Goal: Task Accomplishment & Management: Complete application form

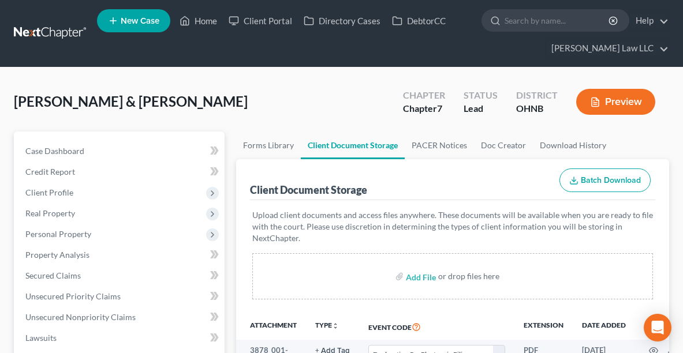
select select "16"
select select "5"
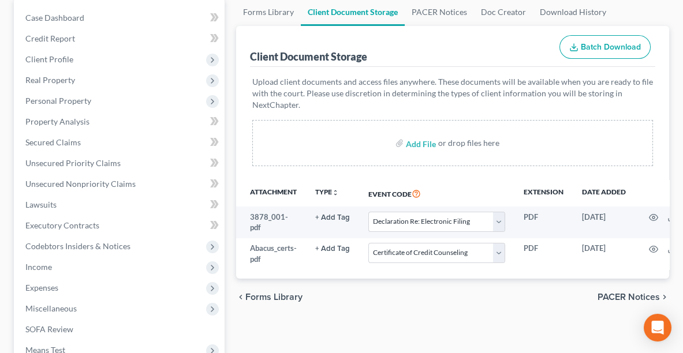
scroll to position [137, 0]
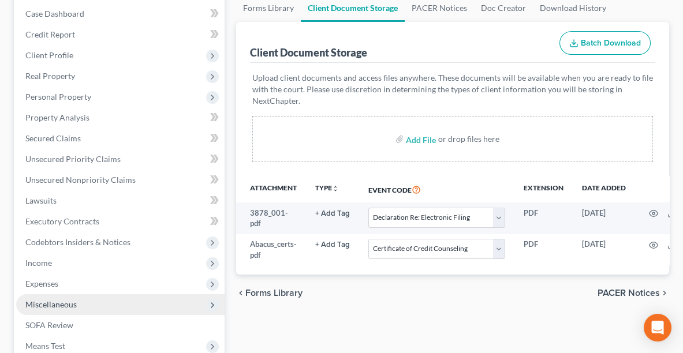
click at [100, 307] on span "Miscellaneous" at bounding box center [120, 304] width 208 height 21
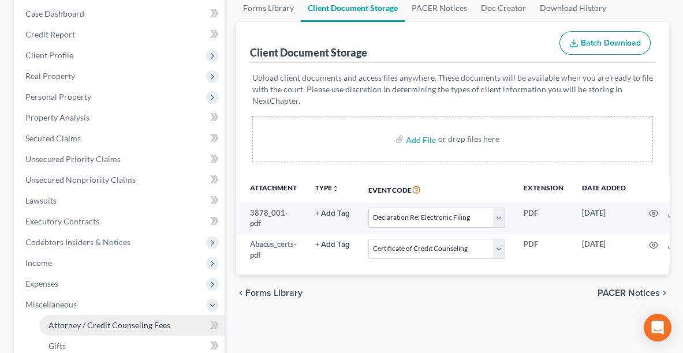
click at [101, 325] on span "Attorney / Credit Counseling Fees" at bounding box center [109, 325] width 122 height 10
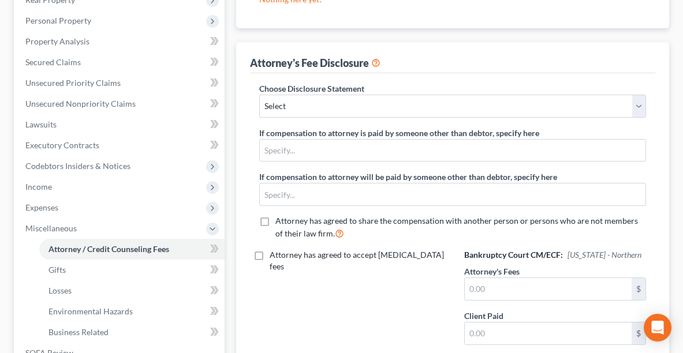
scroll to position [214, 0]
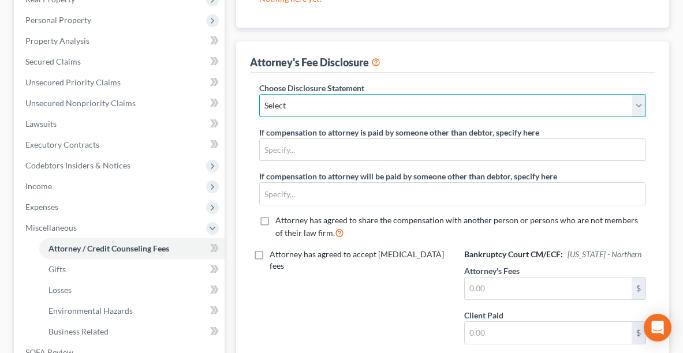
click at [373, 101] on select "Select Disclosure of Attorney Compensation" at bounding box center [452, 105] width 387 height 23
select select "0"
click at [259, 94] on select "Select Disclosure of Attorney Compensation" at bounding box center [452, 105] width 387 height 23
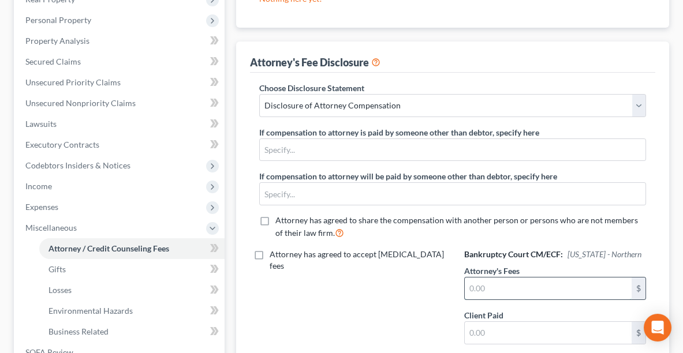
click at [582, 286] on input "text" at bounding box center [547, 289] width 167 height 22
type input "1,500.00"
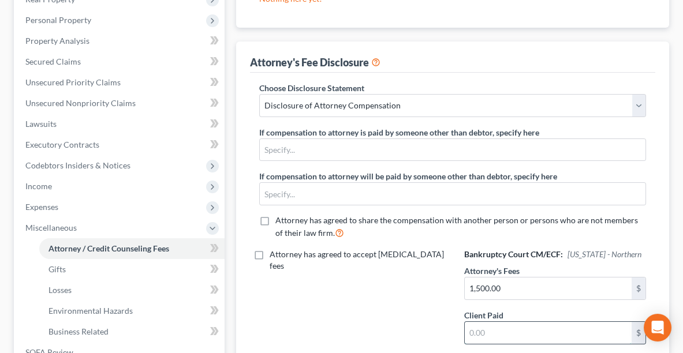
click at [575, 333] on input "text" at bounding box center [547, 333] width 167 height 22
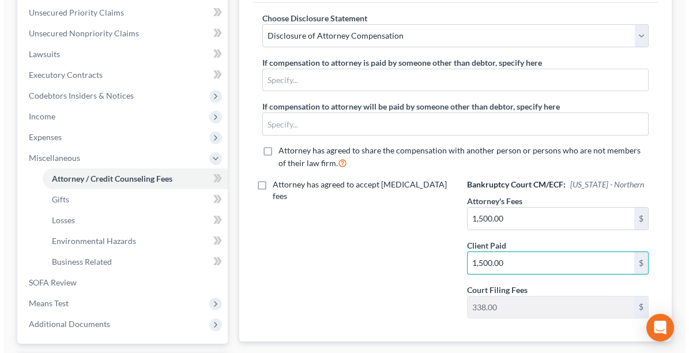
scroll to position [0, 0]
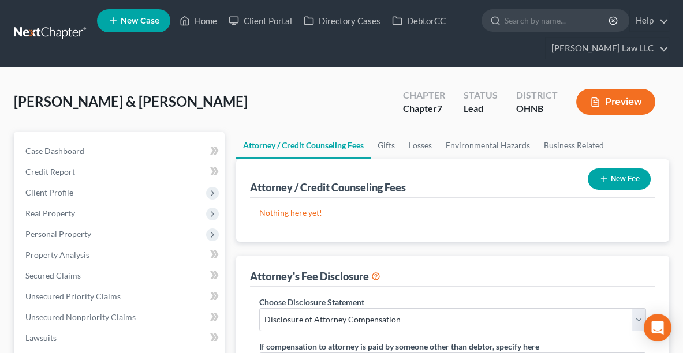
type input "1,500.00"
click at [609, 166] on div "New Fee" at bounding box center [619, 179] width 72 height 31
click at [611, 178] on button "New Fee" at bounding box center [618, 178] width 63 height 21
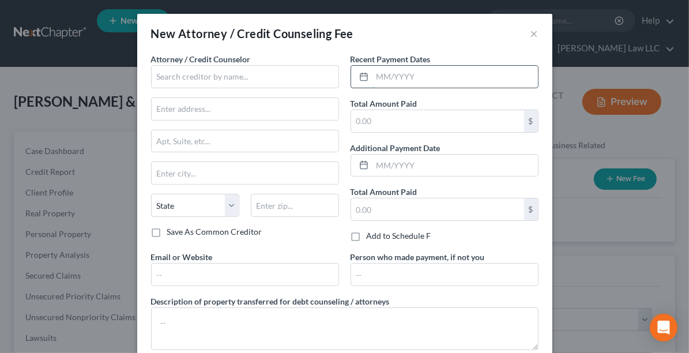
click at [414, 75] on input "text" at bounding box center [456, 77] width 166 height 22
type input "[DATE]"
click at [381, 120] on input "text" at bounding box center [437, 121] width 173 height 22
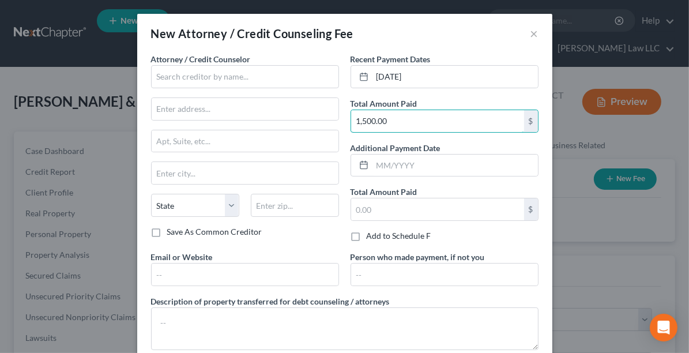
type input "1,500.00"
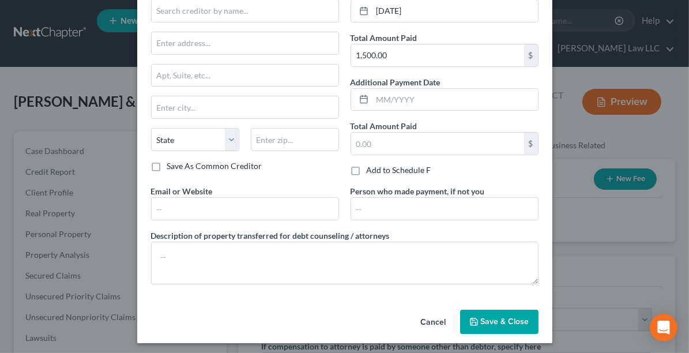
click at [511, 317] on span "Save & Close" at bounding box center [505, 322] width 48 height 10
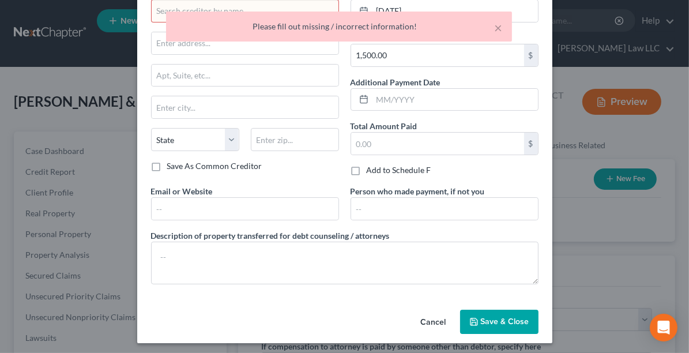
scroll to position [0, 0]
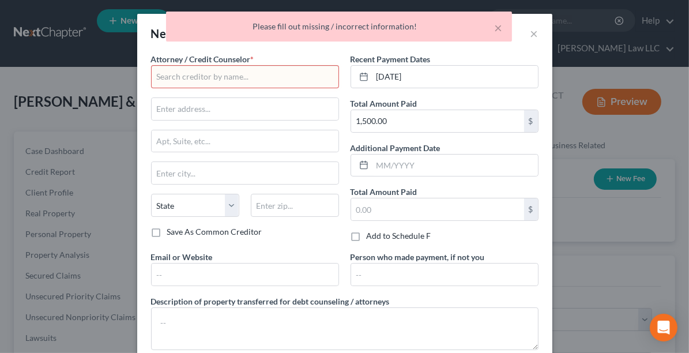
click at [196, 80] on input "text" at bounding box center [245, 76] width 188 height 23
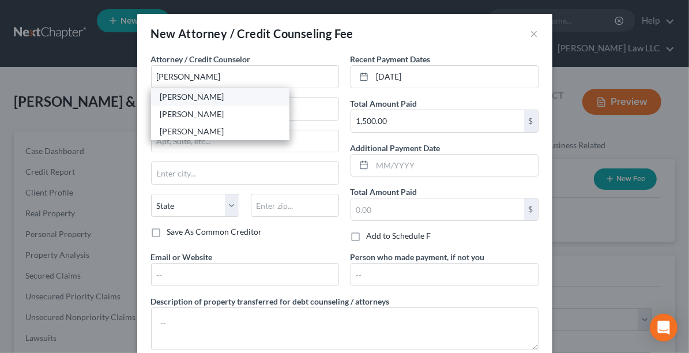
click at [190, 96] on div "Nicole L. Metzger" at bounding box center [220, 97] width 120 height 12
type input "Nicole L. Metzger"
type input "689 Lafayette Road"
type input "Medina"
select select "36"
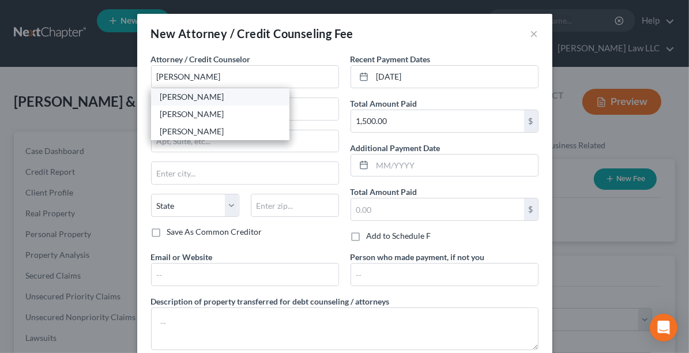
type input "44256"
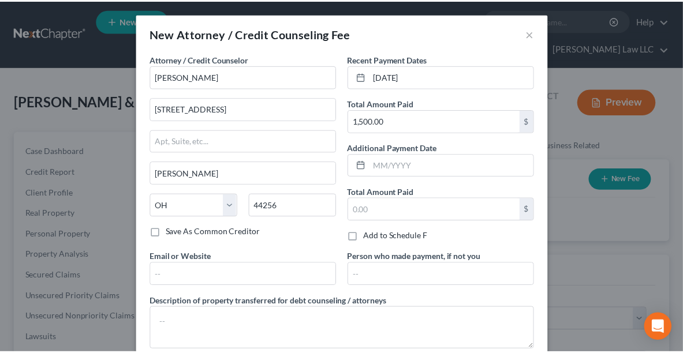
scroll to position [63, 0]
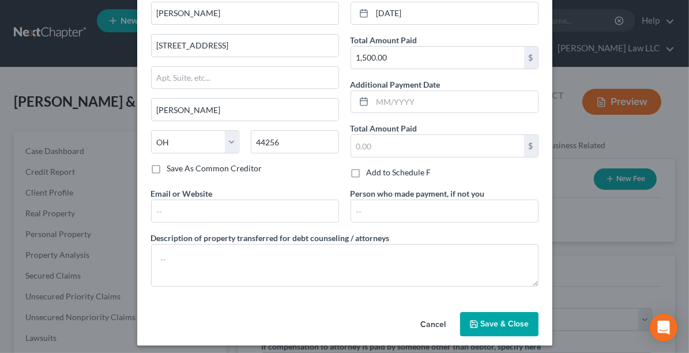
click at [508, 321] on span "Save & Close" at bounding box center [505, 324] width 48 height 10
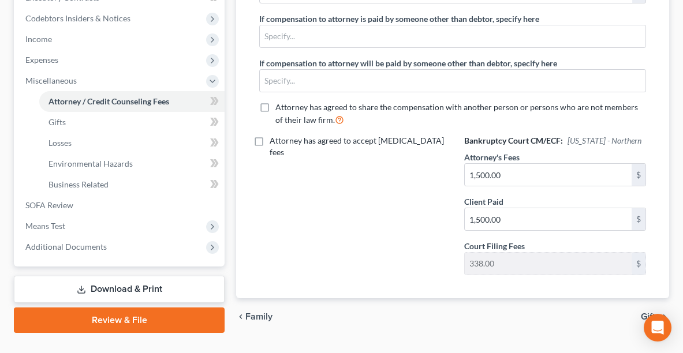
scroll to position [382, 0]
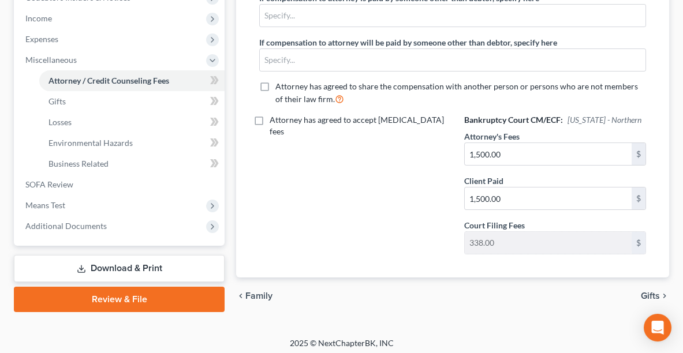
click at [103, 295] on link "Review & File" at bounding box center [119, 299] width 211 height 25
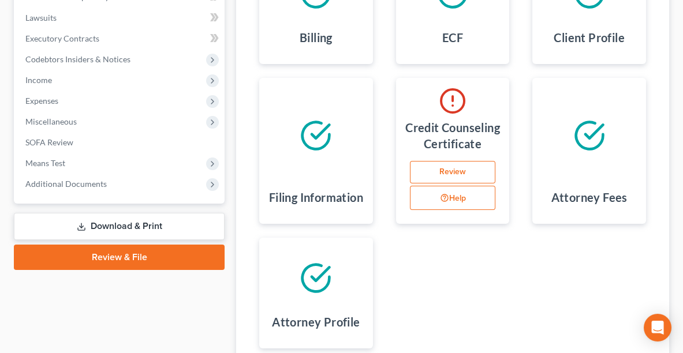
scroll to position [333, 0]
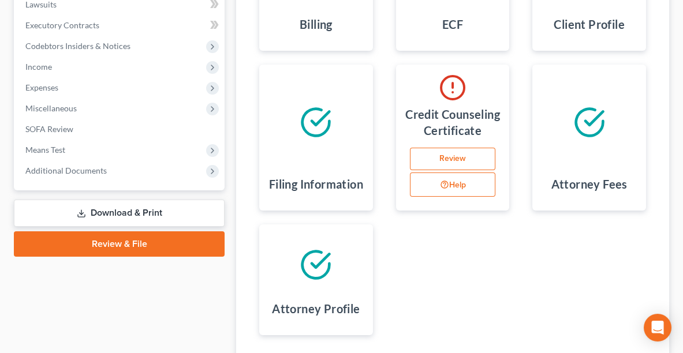
click at [445, 171] on link "Review" at bounding box center [453, 159] width 86 height 23
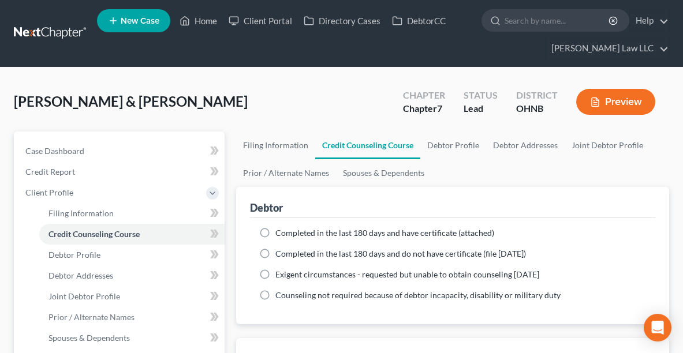
click at [298, 233] on span "Completed in the last 180 days and have certificate (attached)" at bounding box center [384, 233] width 219 height 10
click at [287, 233] on input "Completed in the last 180 days and have certificate (attached)" at bounding box center [284, 231] width 8 height 8
radio input "true"
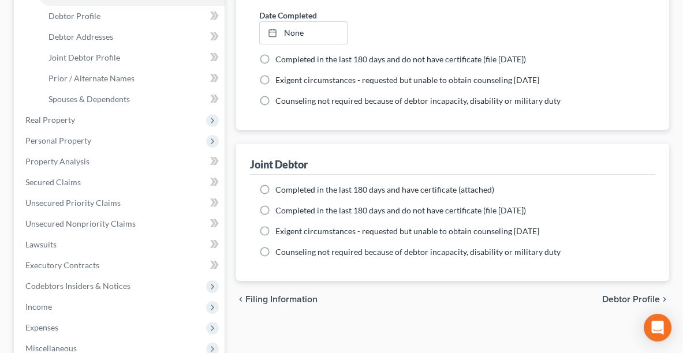
scroll to position [336, 0]
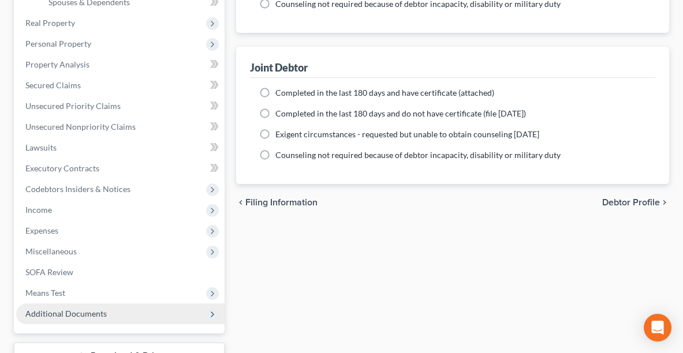
click at [99, 311] on span "Additional Documents" at bounding box center [65, 314] width 81 height 10
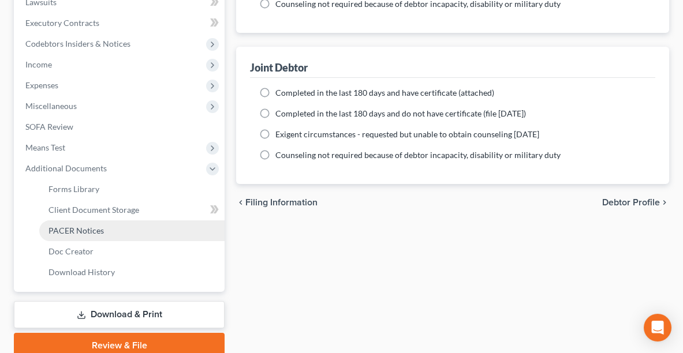
click at [83, 231] on span "PACER Notices" at bounding box center [75, 231] width 55 height 10
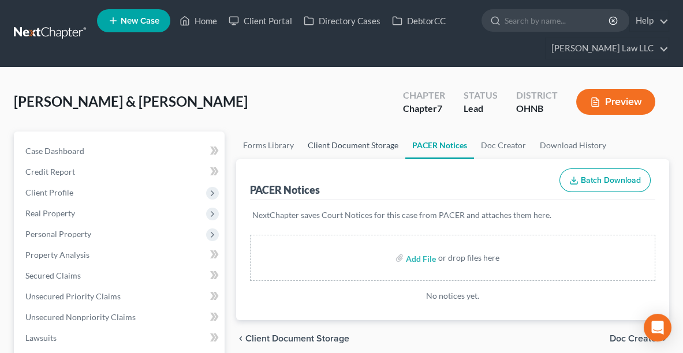
click at [350, 143] on link "Client Document Storage" at bounding box center [353, 146] width 104 height 28
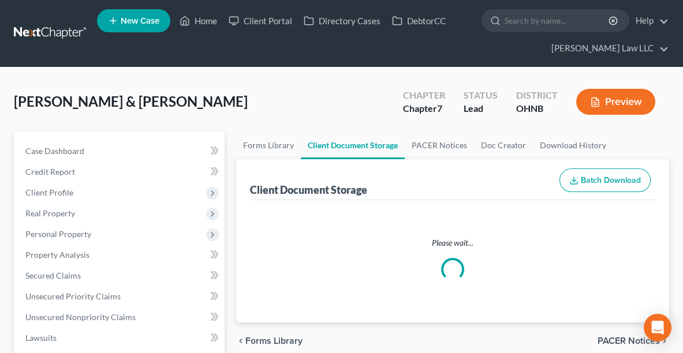
select select "16"
select select "5"
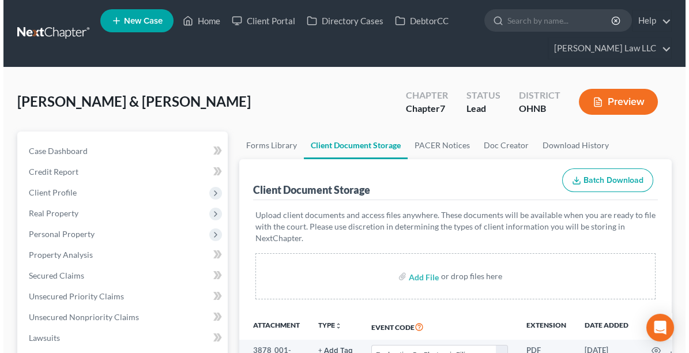
scroll to position [115, 0]
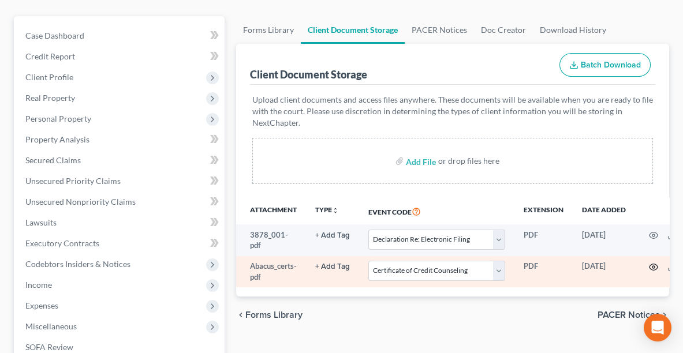
click at [657, 268] on icon "button" at bounding box center [653, 267] width 9 height 9
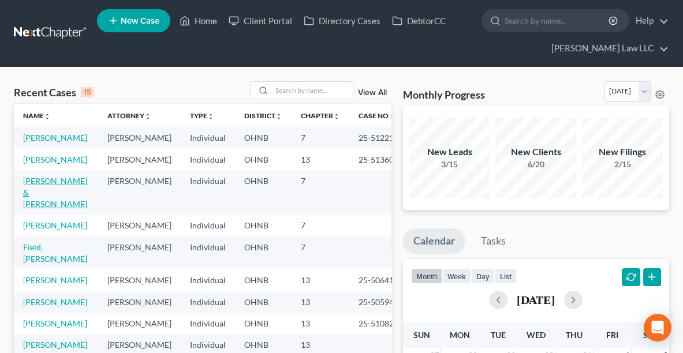
click at [44, 205] on link "[PERSON_NAME] & [PERSON_NAME]" at bounding box center [55, 192] width 64 height 33
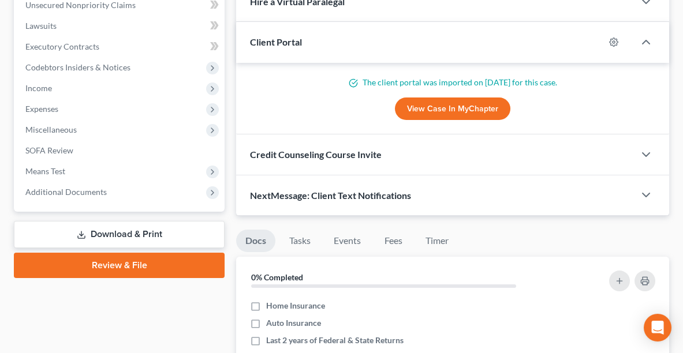
scroll to position [339, 0]
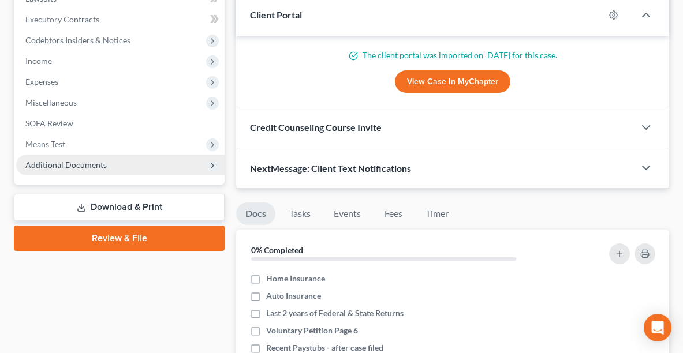
click at [93, 162] on span "Additional Documents" at bounding box center [65, 165] width 81 height 10
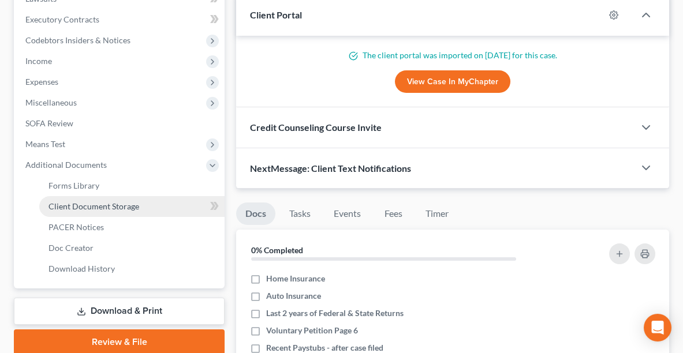
click at [91, 201] on span "Client Document Storage" at bounding box center [93, 206] width 91 height 10
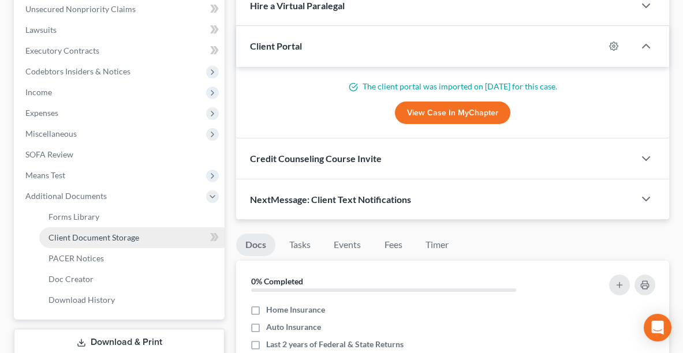
select select "16"
select select "5"
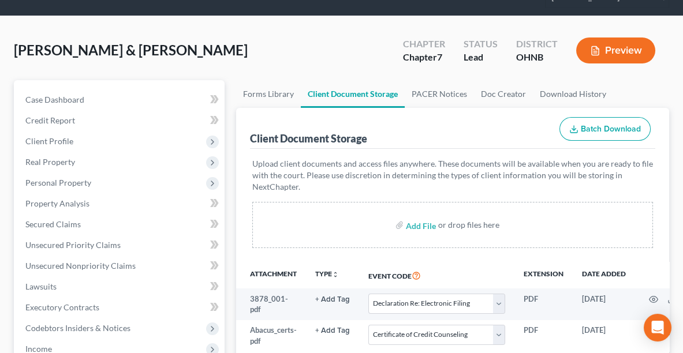
scroll to position [114, 0]
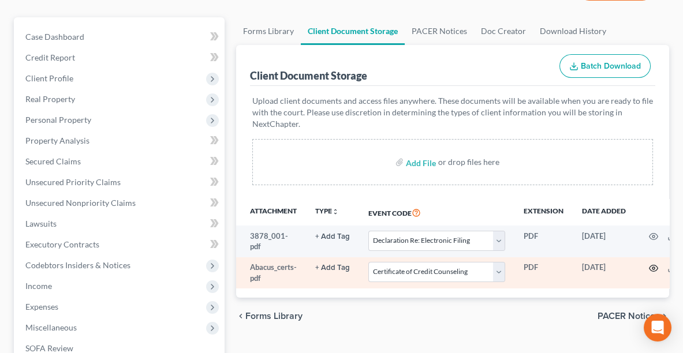
click at [650, 268] on icon "button" at bounding box center [653, 268] width 9 height 6
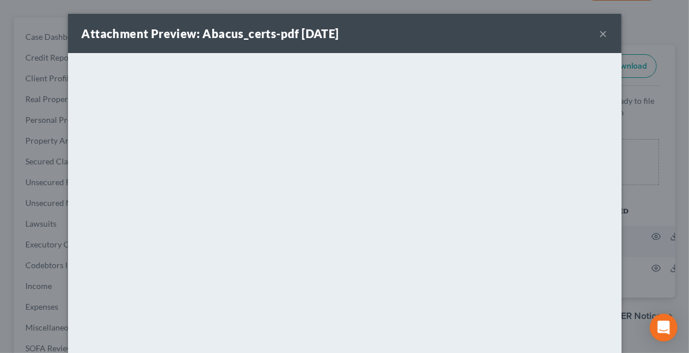
click at [600, 31] on button "×" at bounding box center [604, 34] width 8 height 14
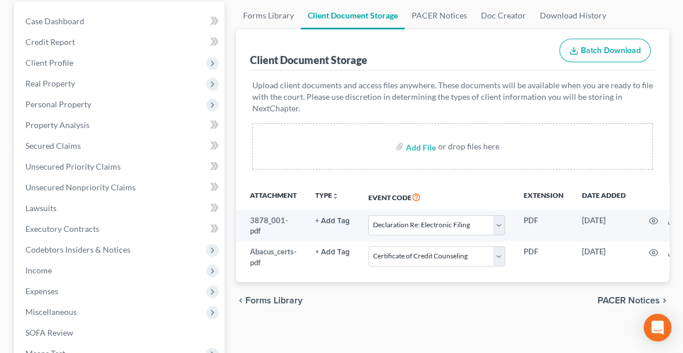
scroll to position [77, 0]
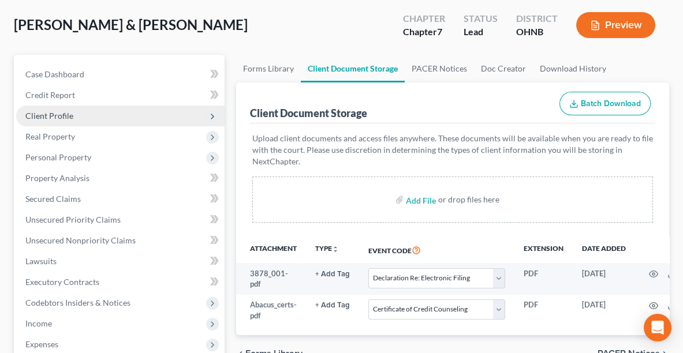
click at [42, 111] on span "Client Profile" at bounding box center [49, 116] width 48 height 10
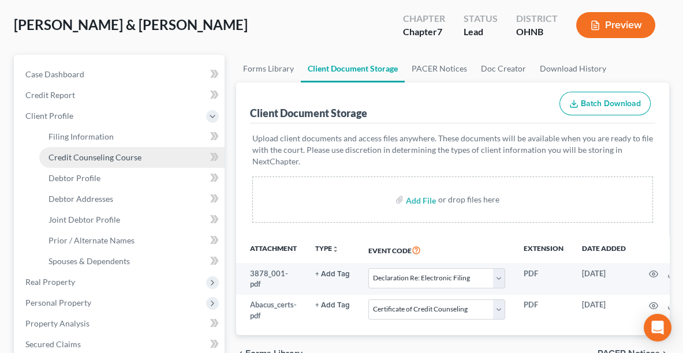
click at [102, 152] on span "Credit Counseling Course" at bounding box center [94, 157] width 93 height 10
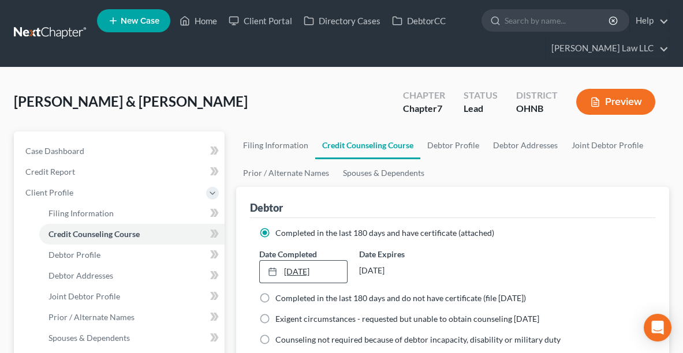
type input "[DATE]"
click at [294, 272] on link "[DATE]" at bounding box center [303, 272] width 87 height 22
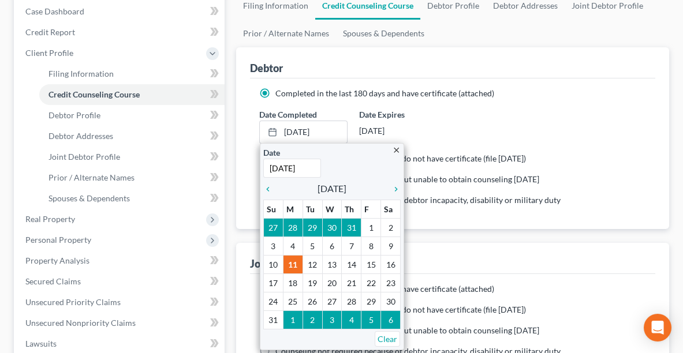
scroll to position [140, 0]
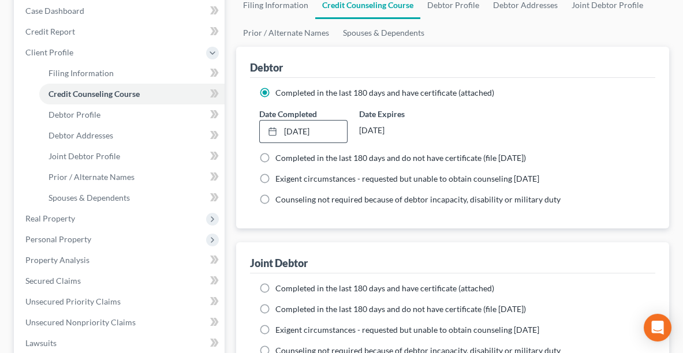
click at [303, 288] on span "Completed in the last 180 days and have certificate (attached)" at bounding box center [384, 288] width 219 height 10
click at [287, 288] on input "Completed in the last 180 days and have certificate (attached)" at bounding box center [284, 287] width 8 height 8
radio input "true"
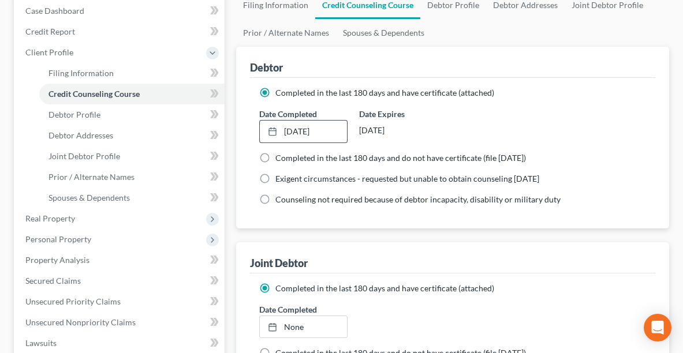
scroll to position [230, 0]
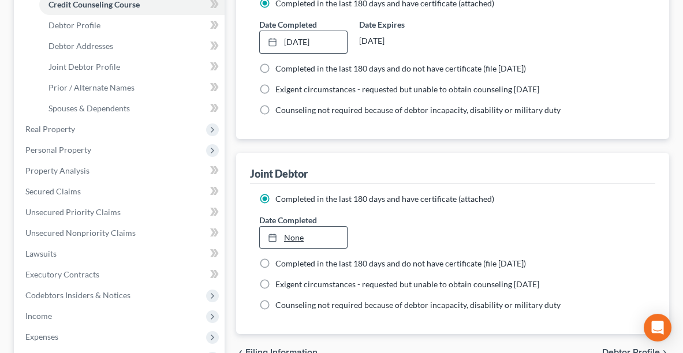
type input "[DATE]"
click at [298, 234] on link "[DATE]" at bounding box center [303, 238] width 87 height 22
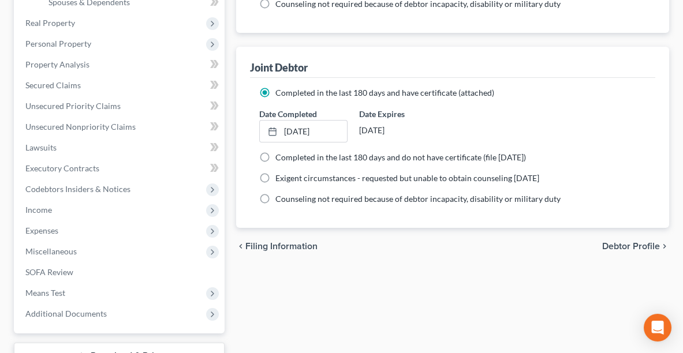
scroll to position [424, 0]
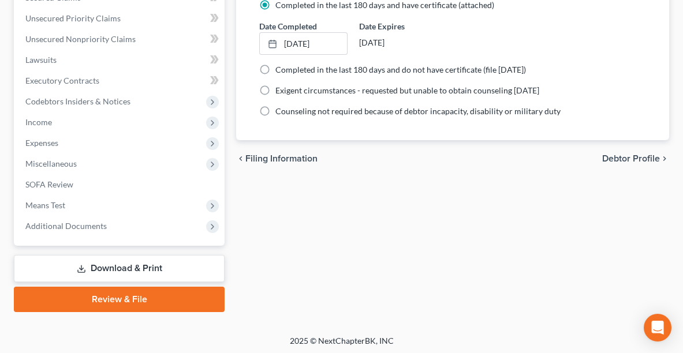
click at [174, 299] on link "Review & File" at bounding box center [119, 299] width 211 height 25
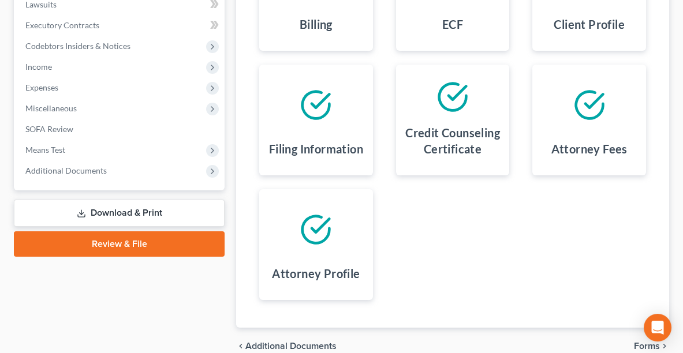
scroll to position [389, 0]
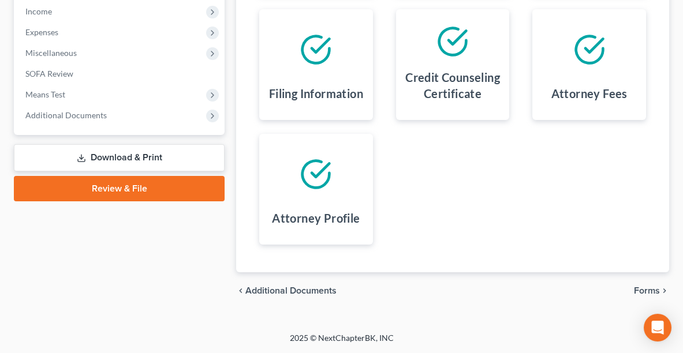
click at [657, 293] on span "Forms" at bounding box center [647, 290] width 26 height 9
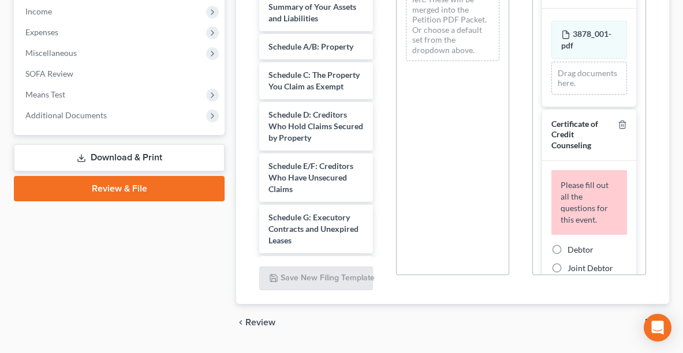
scroll to position [216, 0]
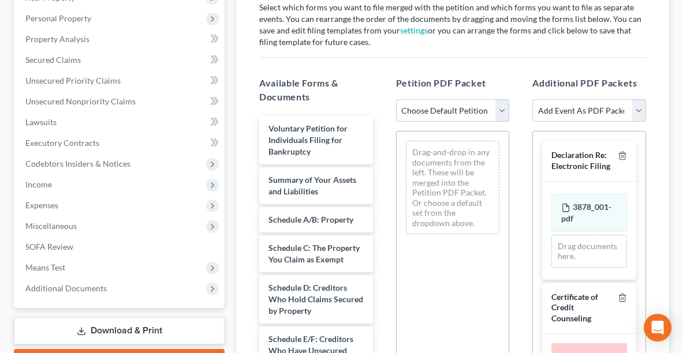
click at [421, 113] on select "Choose Default Petition PDF Packet Complete Bankruptcy Petition (all forms and …" at bounding box center [453, 110] width 114 height 23
click at [396, 99] on select "Choose Default Petition PDF Packet Complete Bankruptcy Petition (all forms and …" at bounding box center [453, 110] width 114 height 23
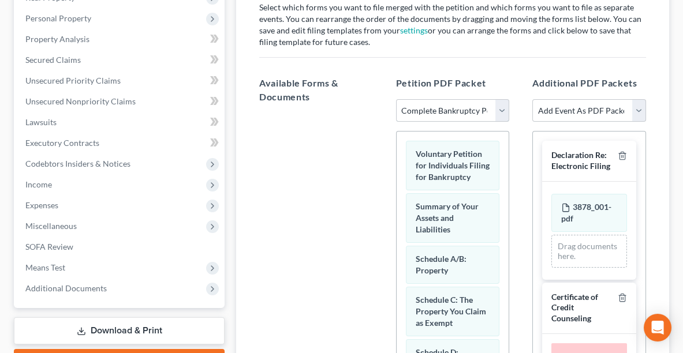
click at [454, 116] on select "Choose Default Petition PDF Packet Complete Bankruptcy Petition (all forms and …" at bounding box center [453, 110] width 114 height 23
select select "1"
click at [396, 99] on select "Choose Default Petition PDF Packet Complete Bankruptcy Petition (all forms and …" at bounding box center [453, 110] width 114 height 23
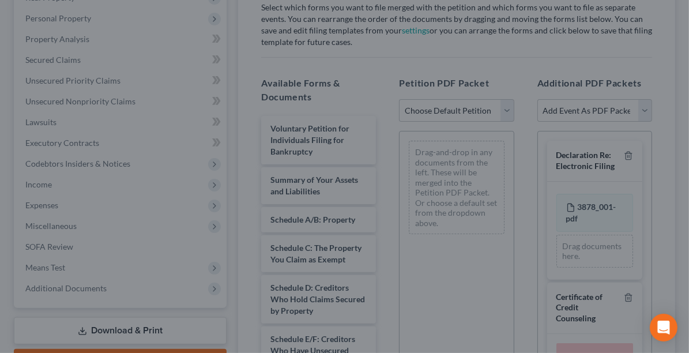
scroll to position [0, 0]
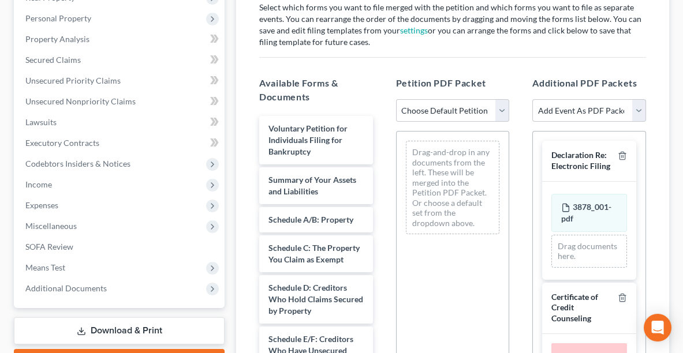
drag, startPoint x: 683, startPoint y: 115, endPoint x: 685, endPoint y: 147, distance: 31.8
click at [448, 108] on select "Choose Default Petition PDF Packet Complete Bankruptcy Petition (all forms and …" at bounding box center [453, 110] width 114 height 23
select select "1"
click at [396, 99] on select "Choose Default Petition PDF Packet Complete Bankruptcy Petition (all forms and …" at bounding box center [453, 110] width 114 height 23
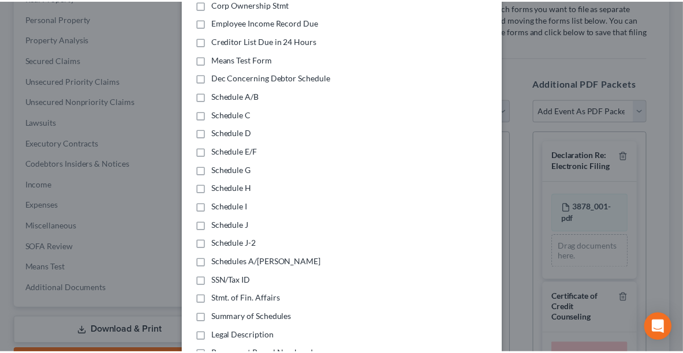
scroll to position [258, 0]
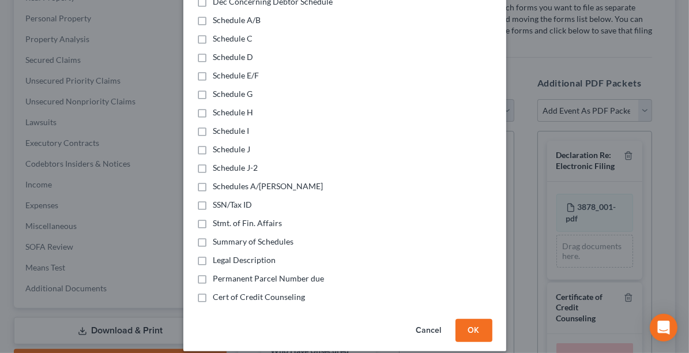
click at [463, 322] on button "OK" at bounding box center [474, 330] width 37 height 23
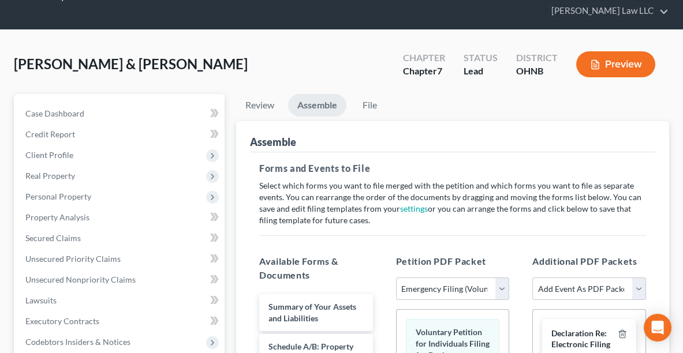
scroll to position [0, 0]
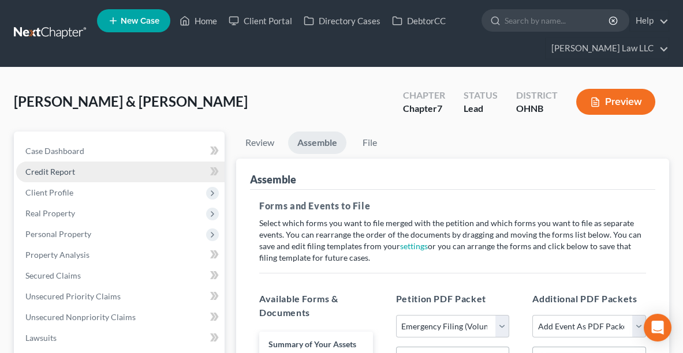
click at [44, 170] on span "Credit Report" at bounding box center [50, 172] width 50 height 10
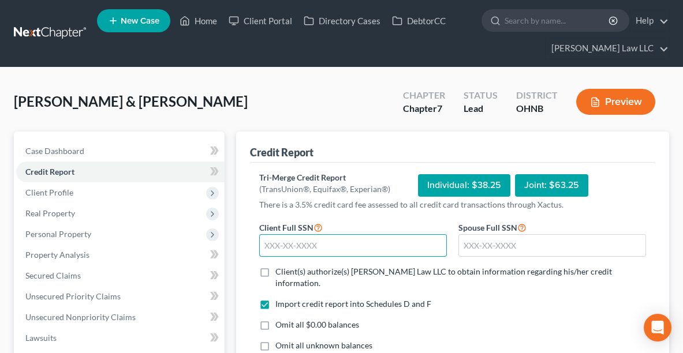
click at [340, 242] on input "text" at bounding box center [353, 245] width 188 height 23
type input "450-71-3619"
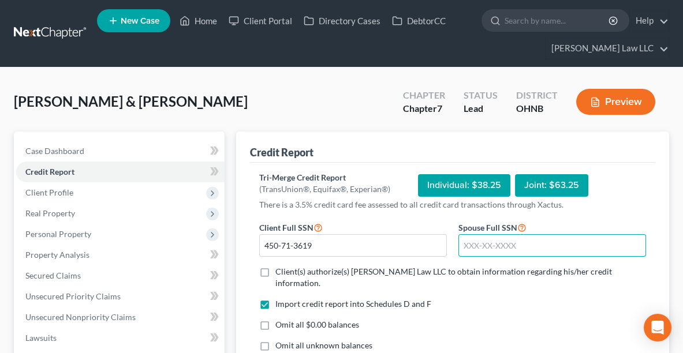
click at [477, 246] on input "text" at bounding box center [552, 245] width 188 height 23
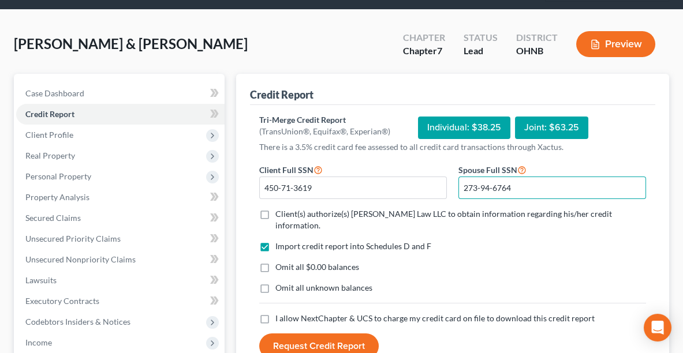
scroll to position [145, 0]
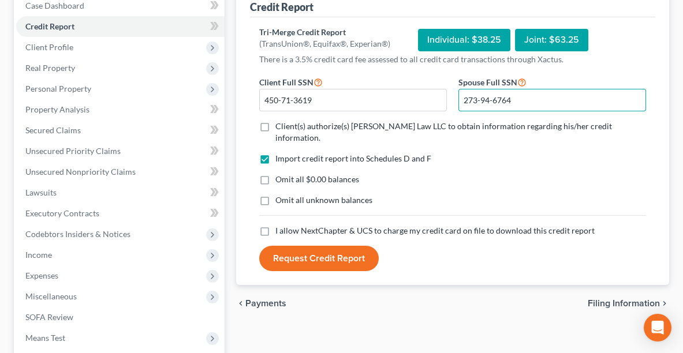
type input "273-94-6764"
click at [275, 122] on label "Client(s) authorize(s) [PERSON_NAME] Law LLC to obtain information regarding hi…" at bounding box center [460, 132] width 370 height 23
click at [280, 122] on input "Client(s) authorize(s) [PERSON_NAME] Law LLC to obtain information regarding hi…" at bounding box center [284, 125] width 8 height 8
checkbox input "true"
click at [275, 225] on label "I allow NextChapter & UCS to charge my credit card on file to download this cre…" at bounding box center [434, 231] width 319 height 12
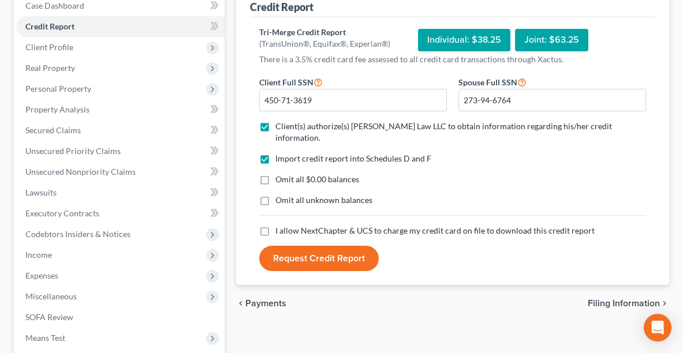
click at [280, 225] on input "I allow NextChapter & UCS to charge my credit card on file to download this cre…" at bounding box center [284, 229] width 8 height 8
checkbox input "true"
click at [291, 246] on button "Request Credit Report" at bounding box center [318, 258] width 119 height 25
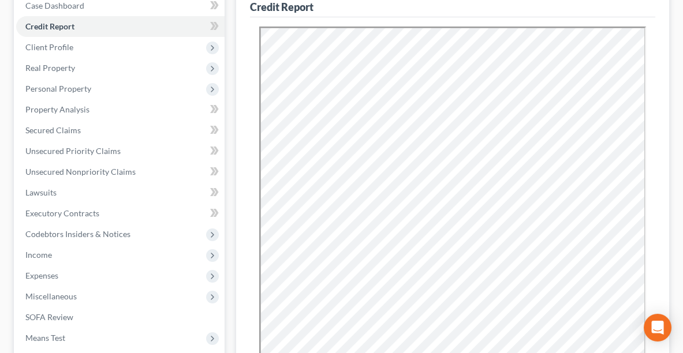
scroll to position [0, 0]
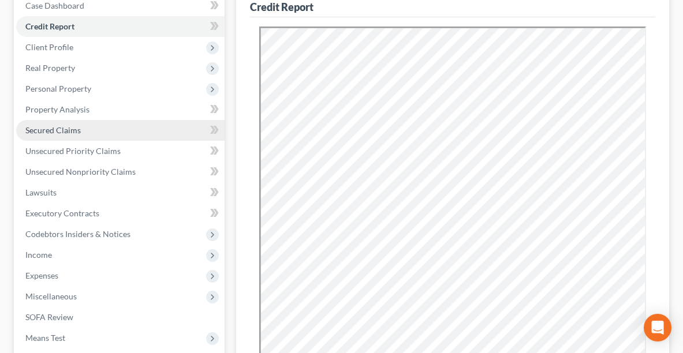
click at [74, 127] on span "Secured Claims" at bounding box center [52, 130] width 55 height 10
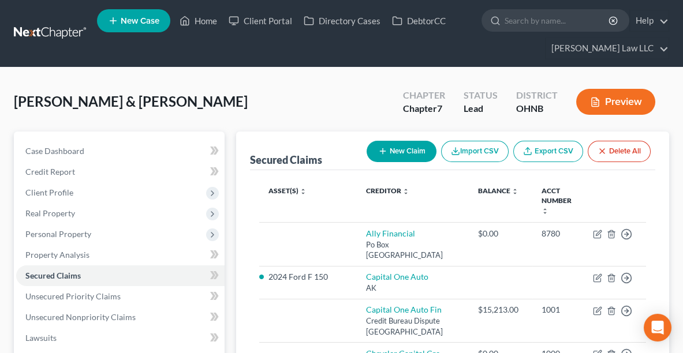
click at [616, 98] on button "Preview" at bounding box center [615, 102] width 79 height 26
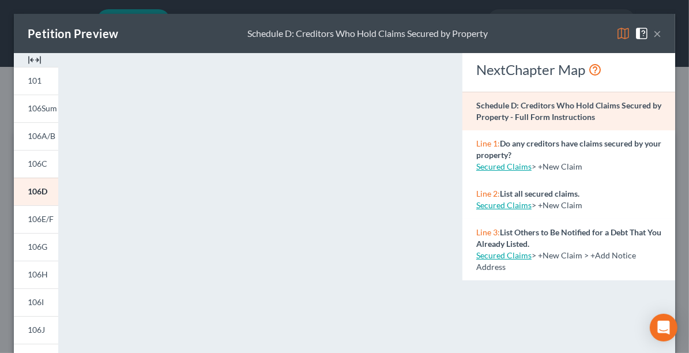
click at [404, 26] on div "Petition Preview Schedule D: Creditors Who Hold Claims Secured by Property ×" at bounding box center [345, 33] width 662 height 39
click at [654, 35] on button "×" at bounding box center [658, 34] width 8 height 14
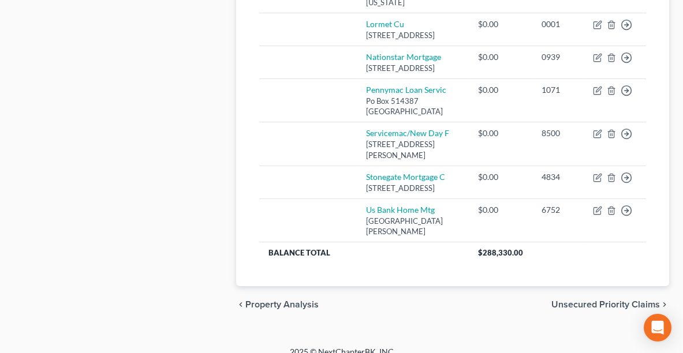
scroll to position [640, 0]
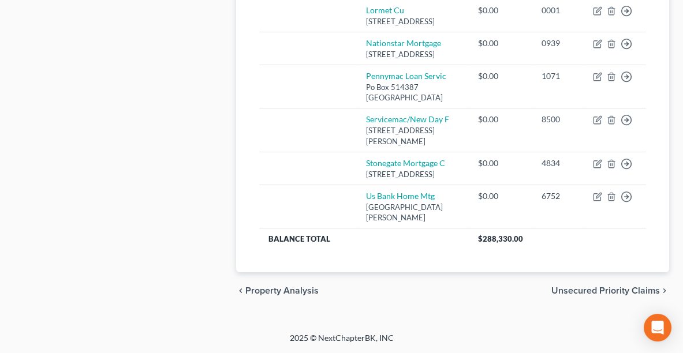
click at [577, 295] on span "Unsecured Priority Claims" at bounding box center [605, 290] width 108 height 9
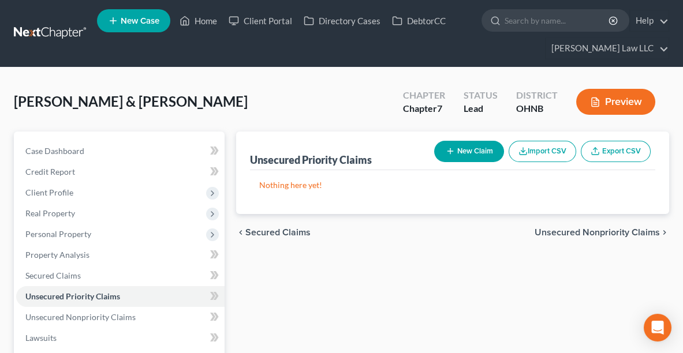
click at [582, 229] on span "Unsecured Nonpriority Claims" at bounding box center [596, 232] width 125 height 9
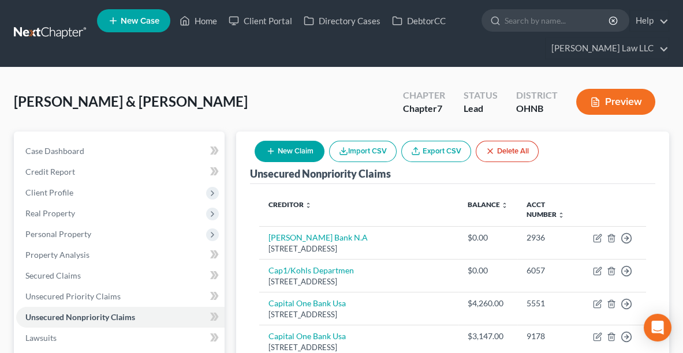
click at [592, 98] on icon "button" at bounding box center [595, 102] width 10 height 10
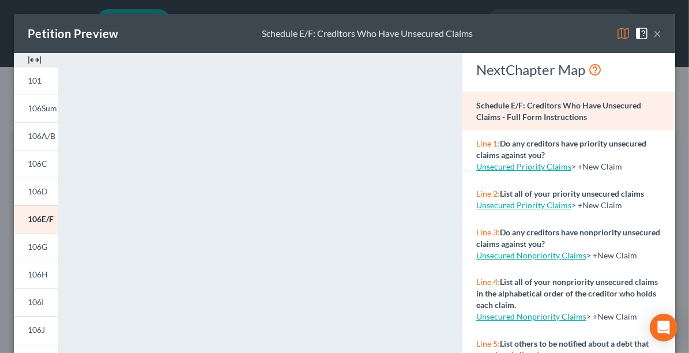
click at [440, 23] on div "Petition Preview Schedule E/F: Creditors Who Have Unsecured Claims ×" at bounding box center [345, 33] width 662 height 39
click at [643, 35] on span at bounding box center [644, 33] width 18 height 10
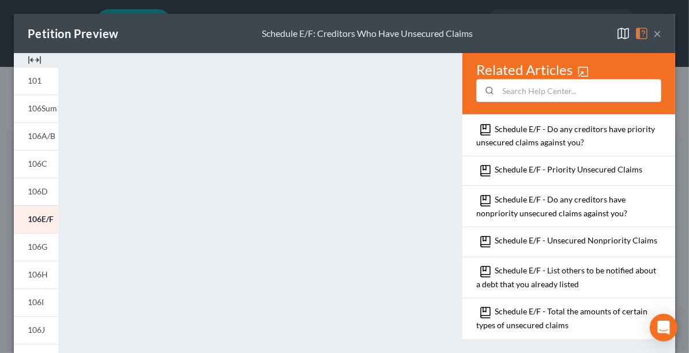
click at [654, 36] on button "×" at bounding box center [658, 34] width 8 height 14
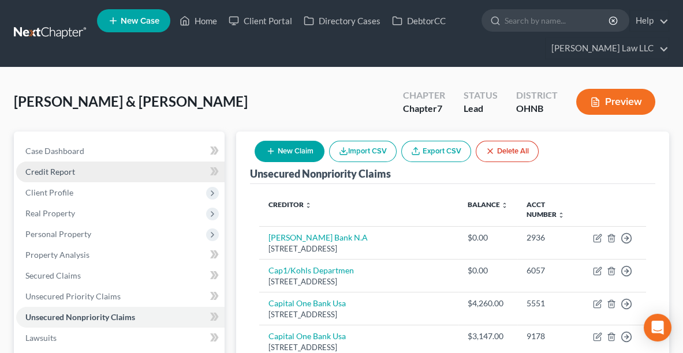
click at [50, 169] on span "Credit Report" at bounding box center [50, 172] width 50 height 10
